Goal: Task Accomplishment & Management: Manage account settings

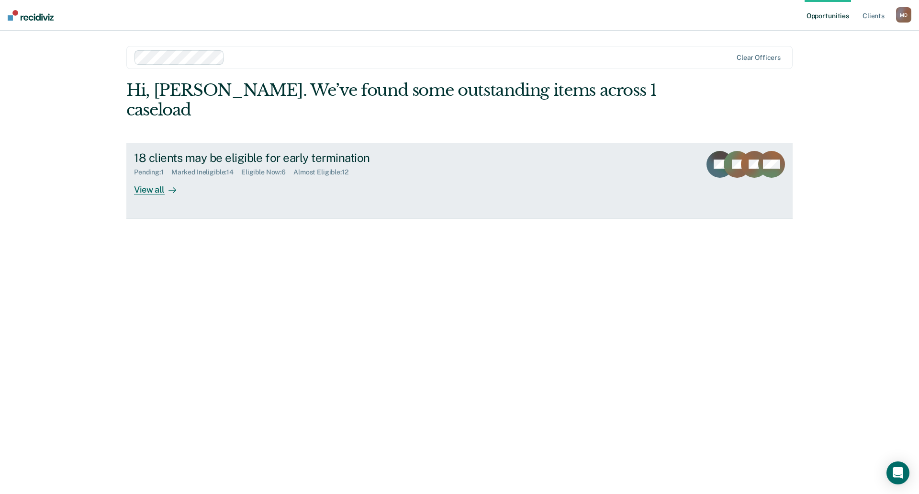
click at [140, 176] on div "View all" at bounding box center [161, 185] width 54 height 19
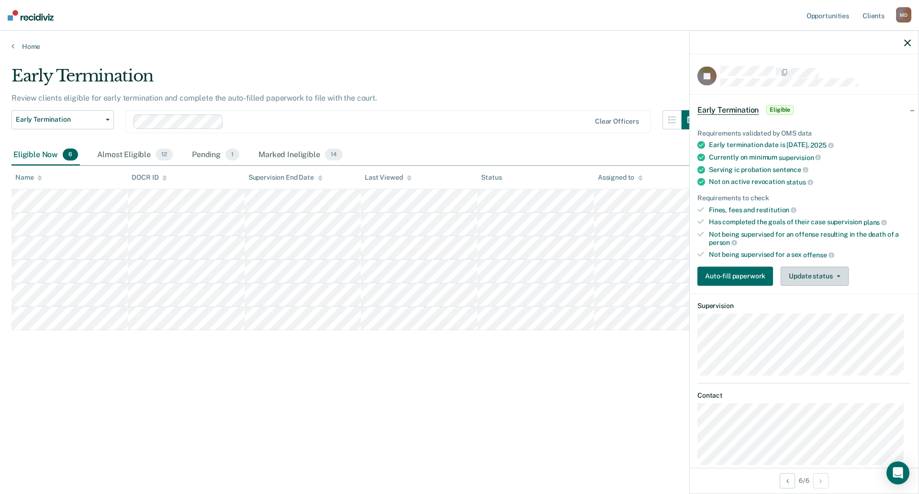
click at [809, 274] on button "Update status" at bounding box center [814, 275] width 67 height 19
click at [810, 314] on button "Mark Ineligible" at bounding box center [827, 313] width 92 height 15
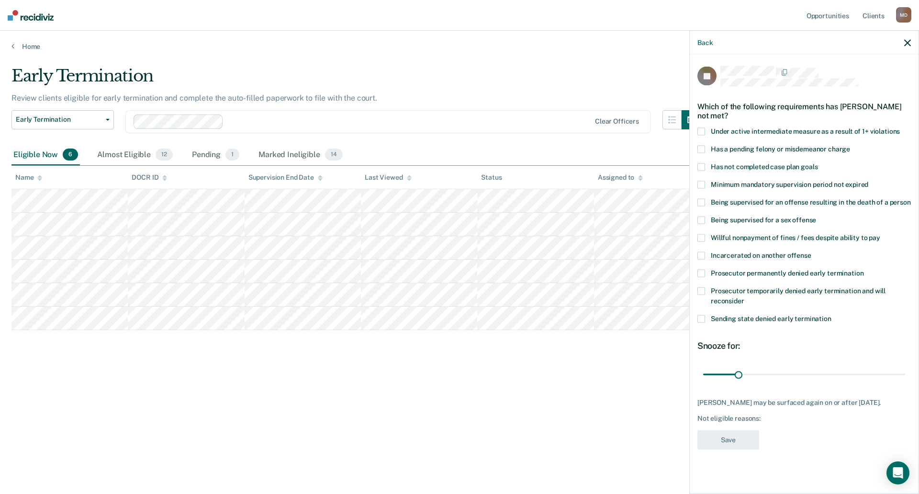
click at [701, 166] on span at bounding box center [701, 167] width 8 height 8
drag, startPoint x: 738, startPoint y: 372, endPoint x: 766, endPoint y: 375, distance: 28.4
click at [765, 375] on input "range" at bounding box center [804, 374] width 202 height 17
drag, startPoint x: 766, startPoint y: 375, endPoint x: 771, endPoint y: 376, distance: 5.4
type input "60"
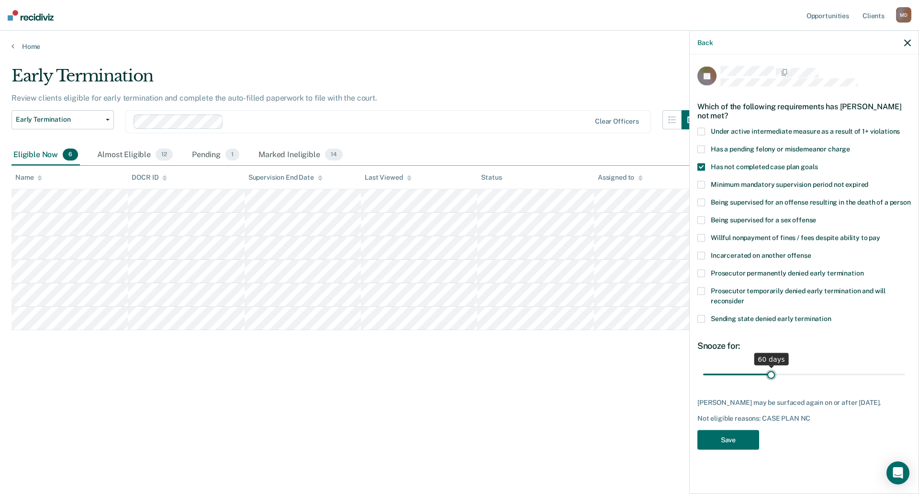
click at [771, 376] on input "range" at bounding box center [804, 374] width 202 height 17
click at [729, 438] on button "Save" at bounding box center [728, 440] width 62 height 20
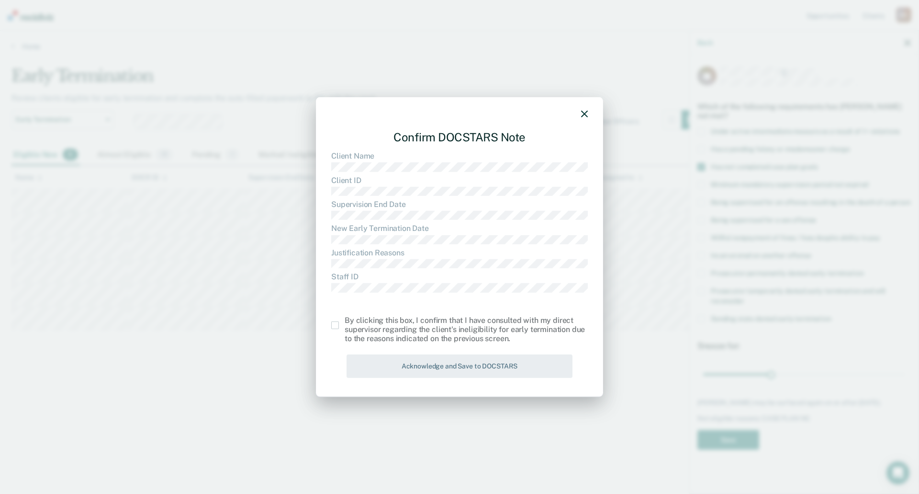
click at [332, 324] on span at bounding box center [335, 325] width 8 height 8
click at [345, 321] on input "checkbox" at bounding box center [345, 321] width 0 height 0
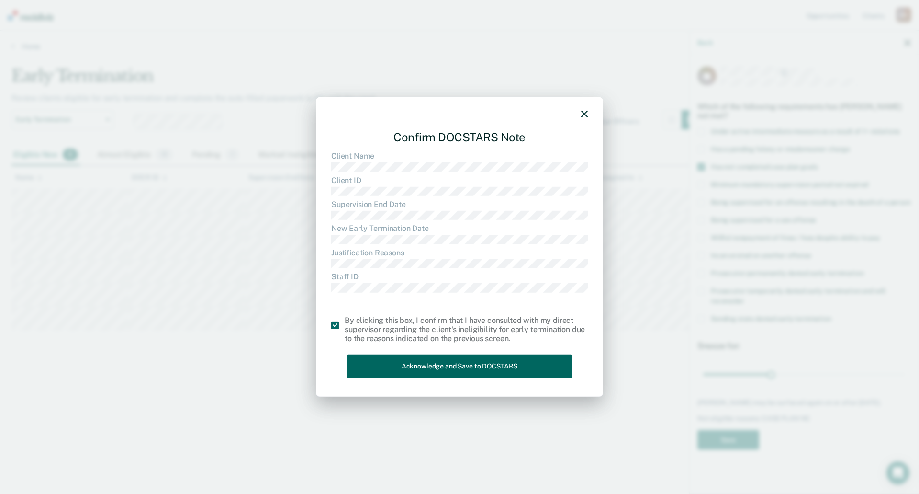
click at [441, 366] on button "Acknowledge and Save to DOCSTARS" at bounding box center [460, 365] width 226 height 23
